Goal: Browse casually

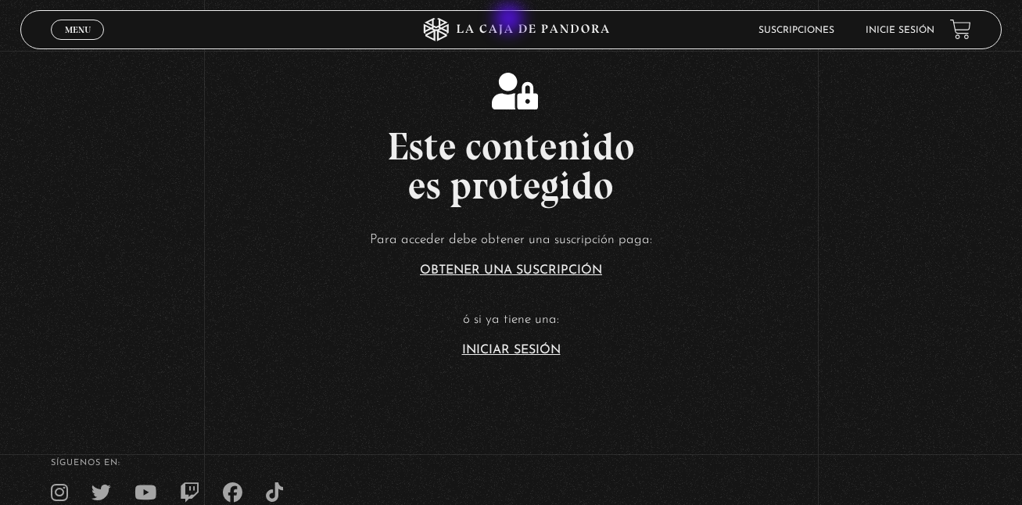
click at [511, 20] on icon at bounding box center [510, 29] width 307 height 23
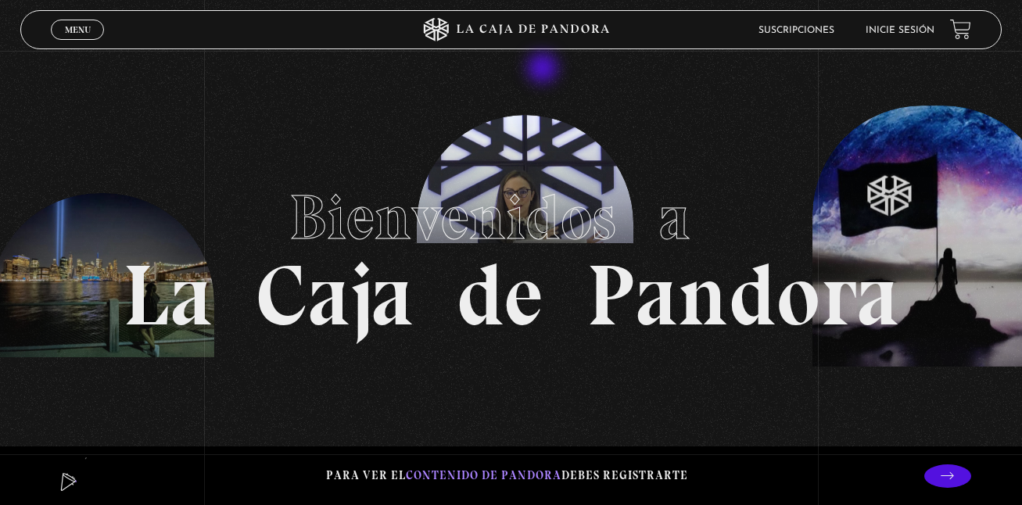
drag, startPoint x: 544, startPoint y: 70, endPoint x: 630, endPoint y: 68, distance: 86.0
click at [546, 150] on section "Bienvenidos a La Caja de Pandora" at bounding box center [511, 252] width 1022 height 505
